Goal: Task Accomplishment & Management: Use online tool/utility

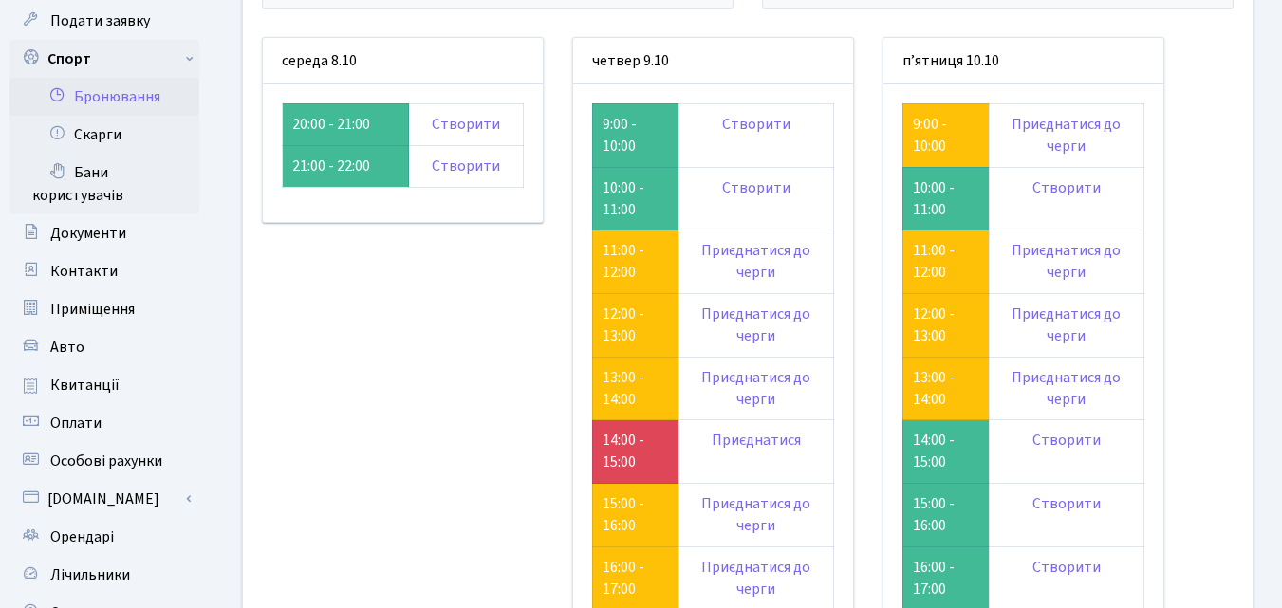
scroll to position [190, 0]
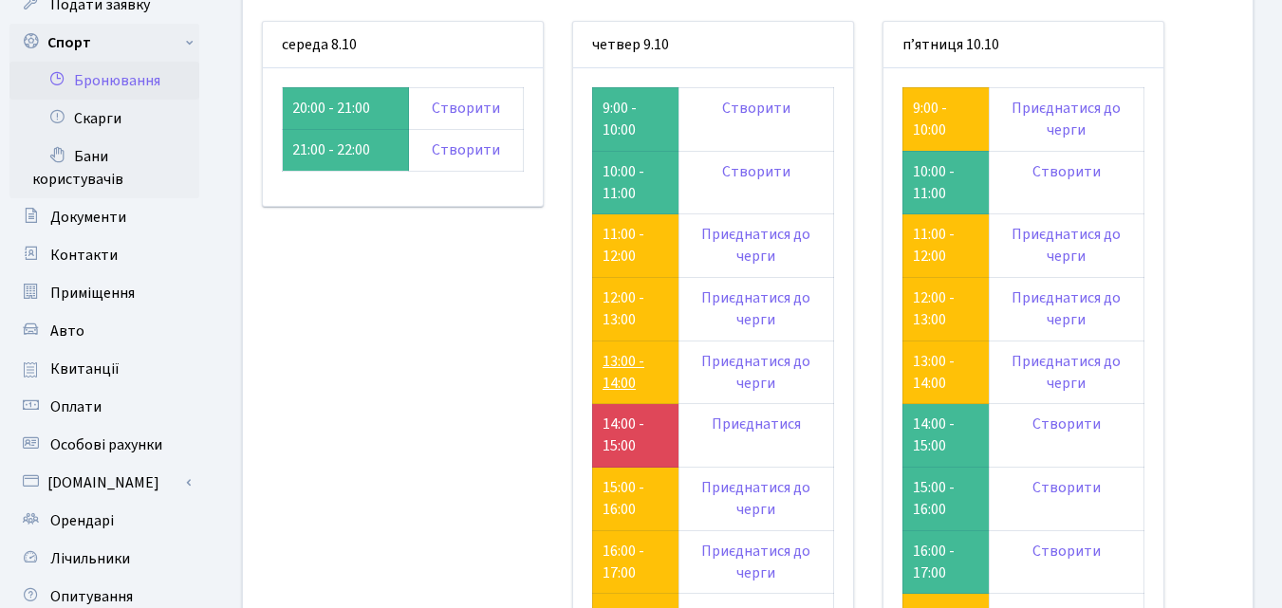
click at [616, 363] on link "13:00 - 14:00" at bounding box center [624, 372] width 42 height 43
click at [934, 308] on link "12:00 - 13:00" at bounding box center [934, 309] width 42 height 43
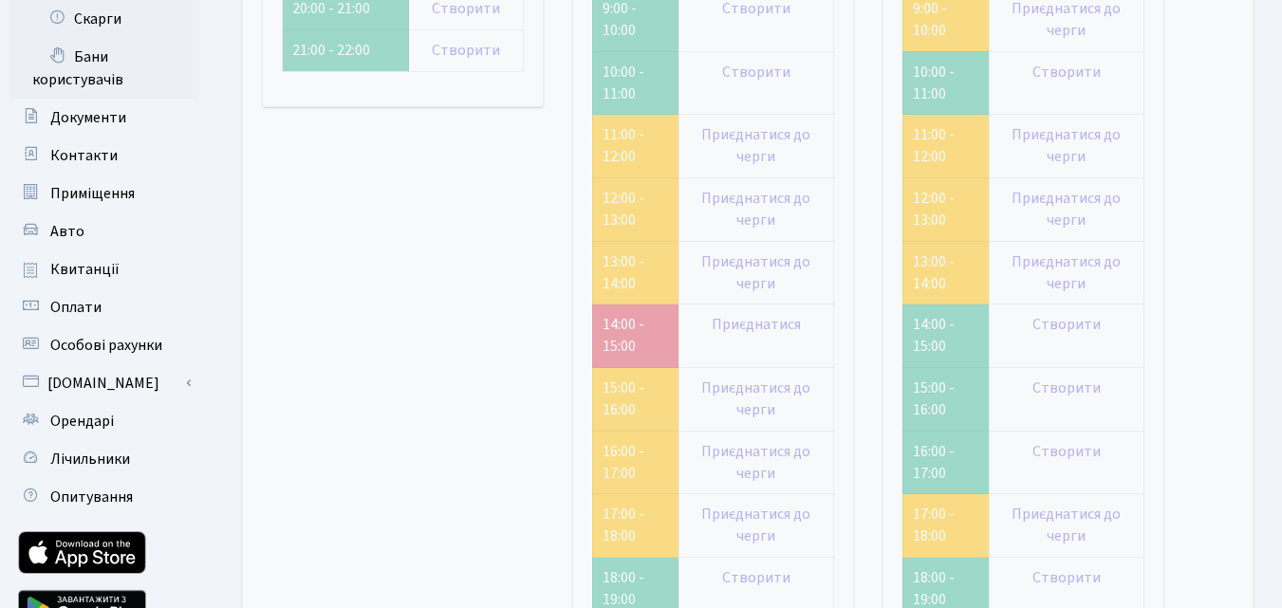
scroll to position [380, 0]
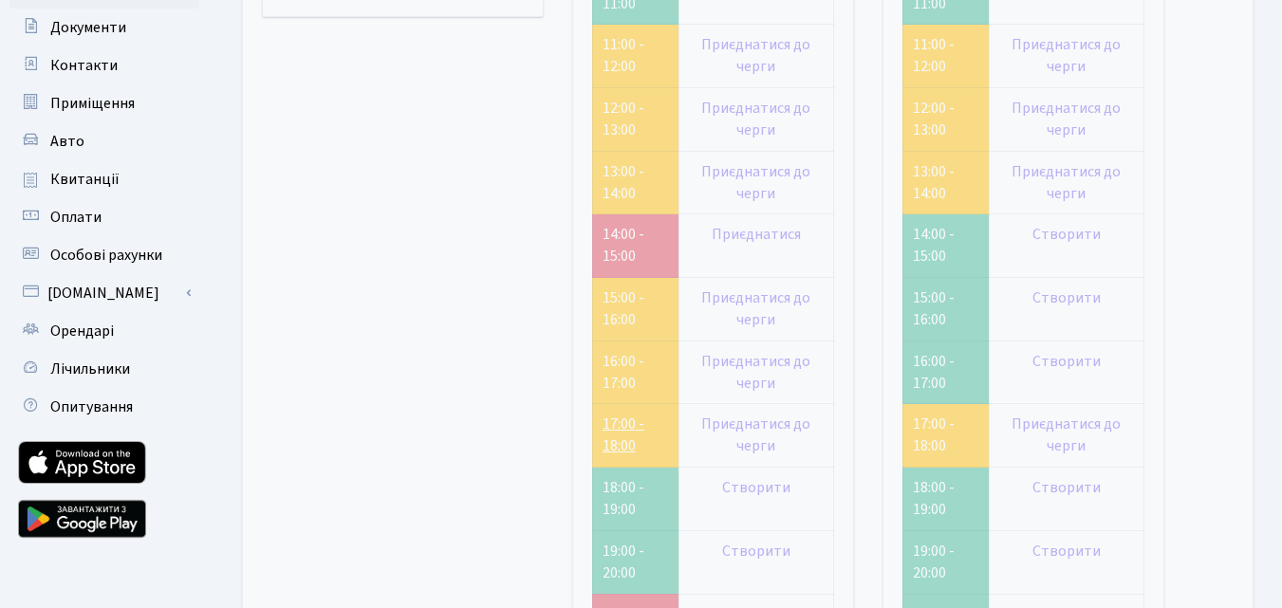
click at [629, 436] on link "17:00 - 18:00" at bounding box center [624, 435] width 42 height 43
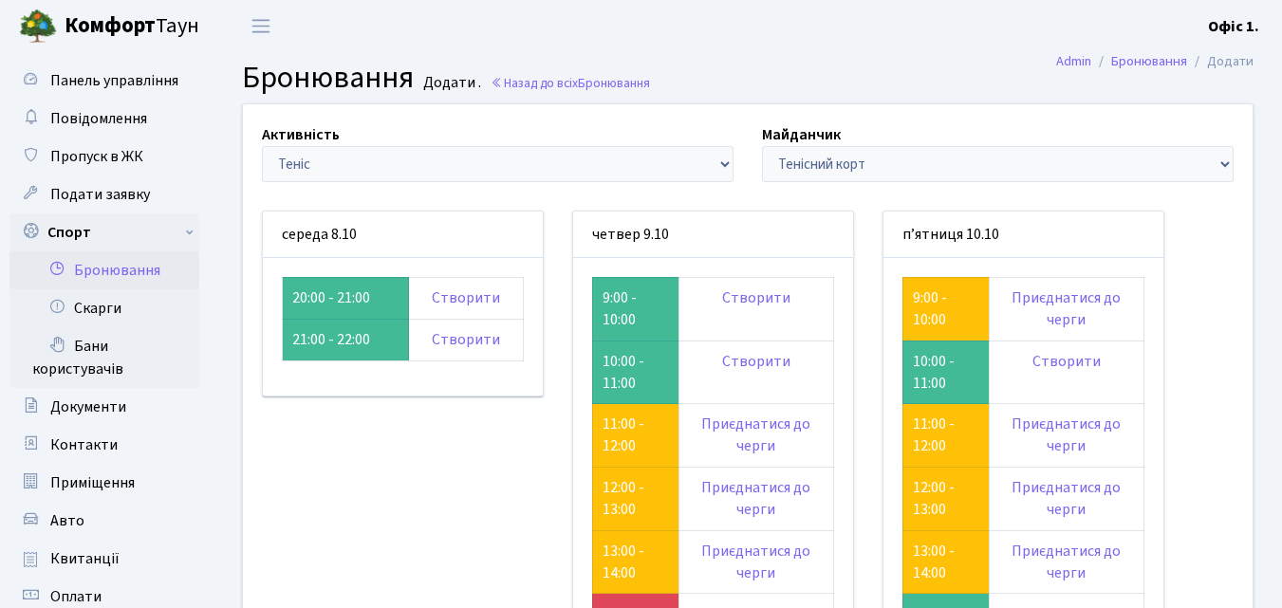
scroll to position [380, 0]
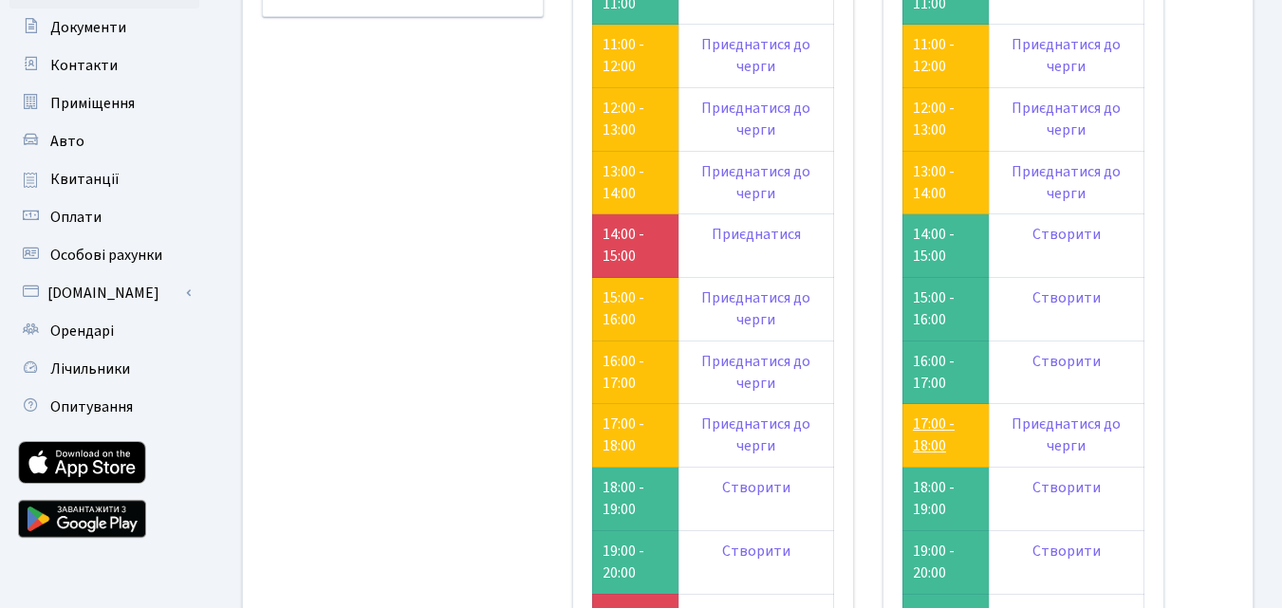
click at [921, 426] on link "17:00 - 18:00" at bounding box center [934, 435] width 42 height 43
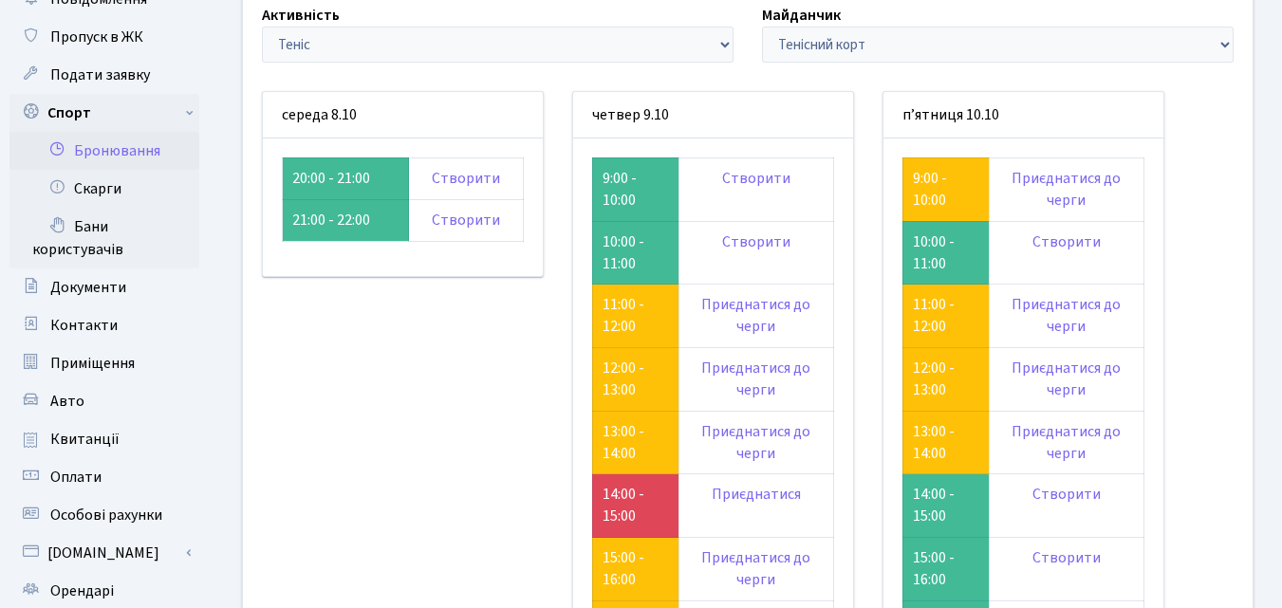
scroll to position [95, 0]
